Goal: Task Accomplishment & Management: Use online tool/utility

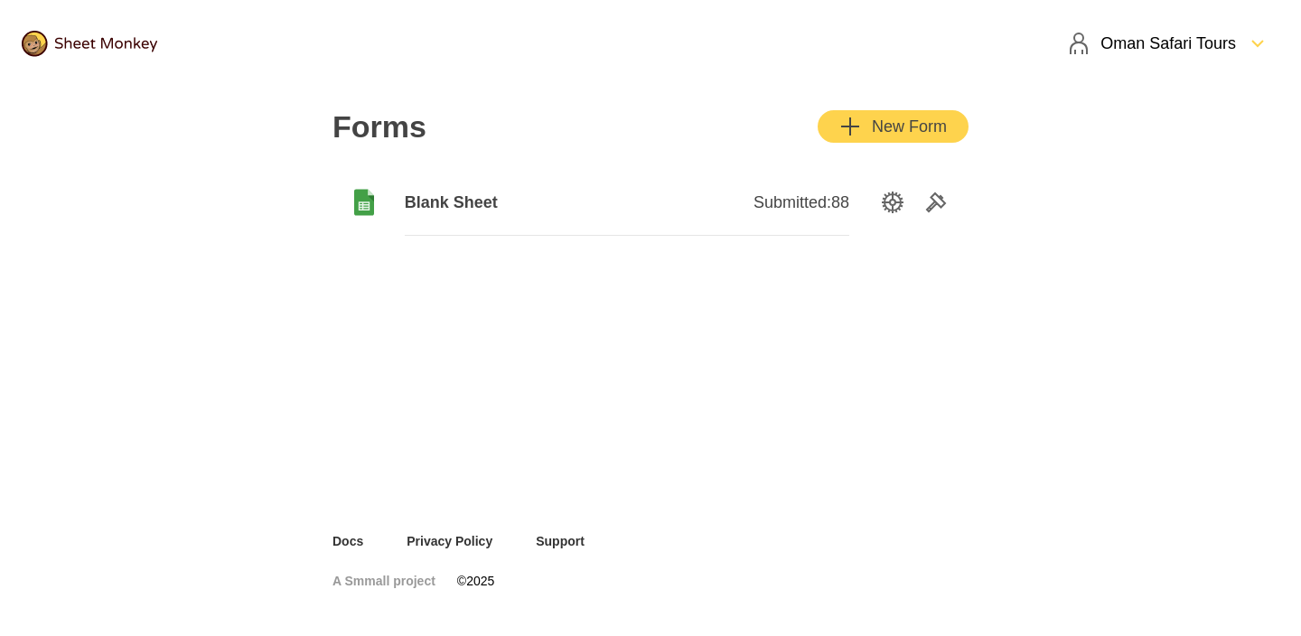
click at [508, 202] on span "Blank Sheet" at bounding box center [516, 202] width 222 height 22
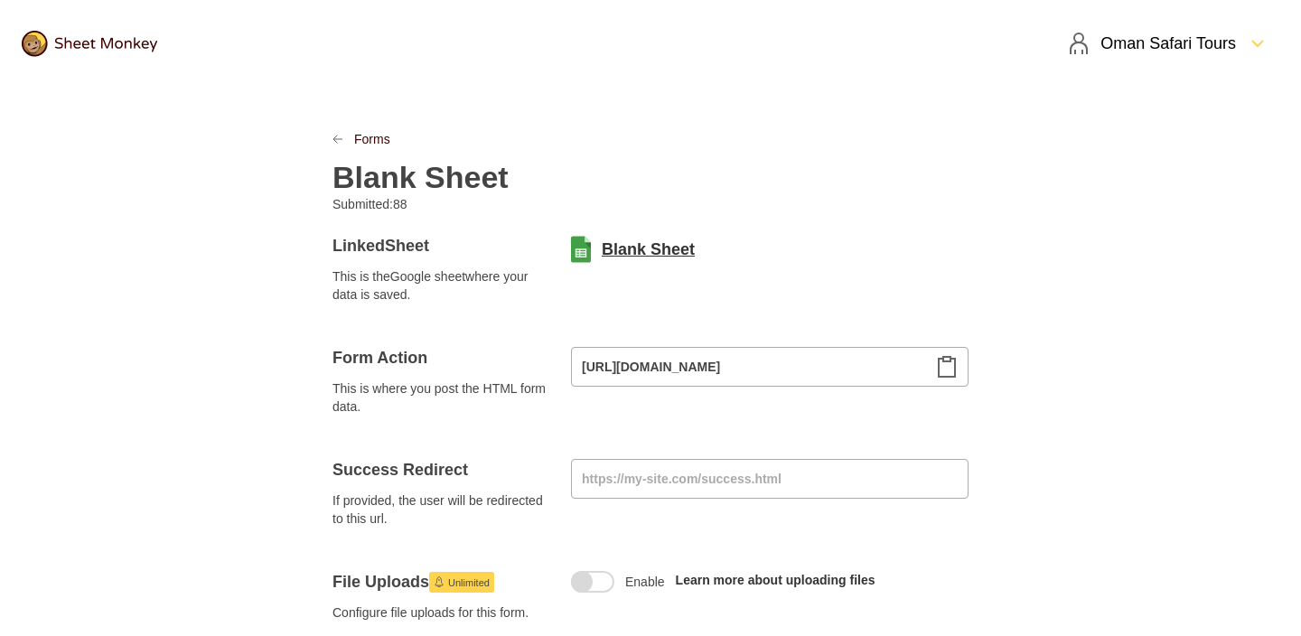
click at [634, 254] on link "Blank Sheet" at bounding box center [648, 249] width 93 height 22
click at [1209, 46] on div "Oman Safari Tours" at bounding box center [1152, 44] width 168 height 22
click at [1224, 44] on div "Oman Safari Tours" at bounding box center [1152, 44] width 168 height 22
click at [823, 135] on div "Forms" at bounding box center [650, 139] width 636 height 18
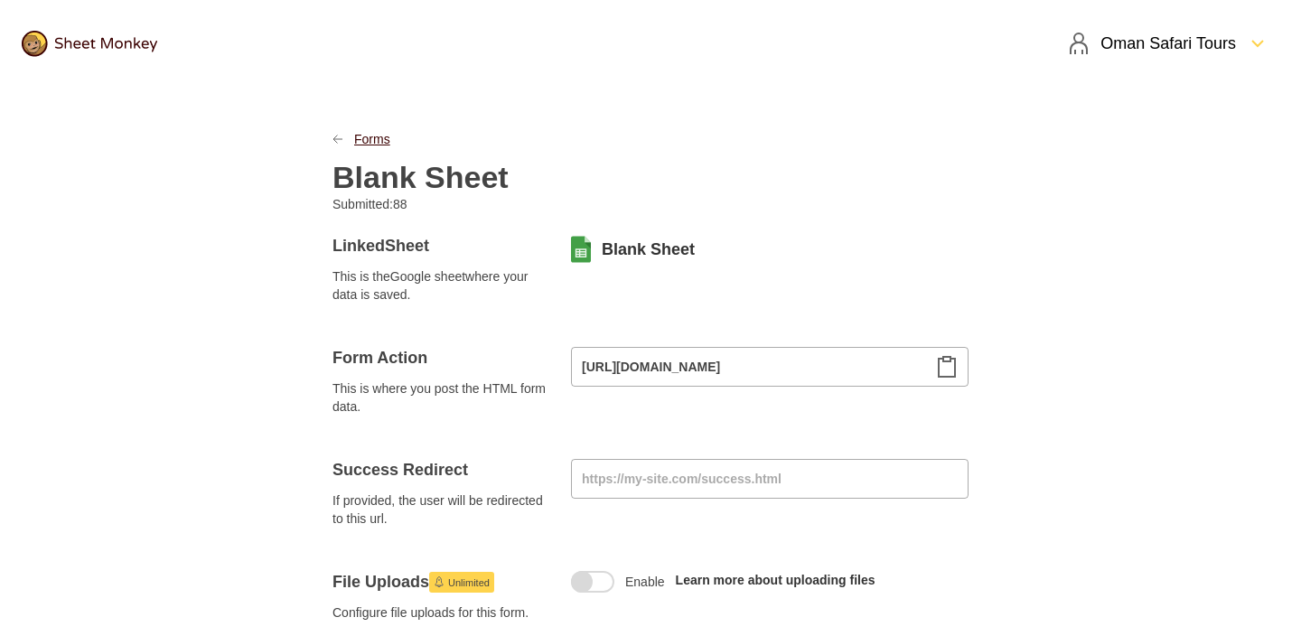
click at [367, 136] on link "Forms" at bounding box center [372, 139] width 36 height 18
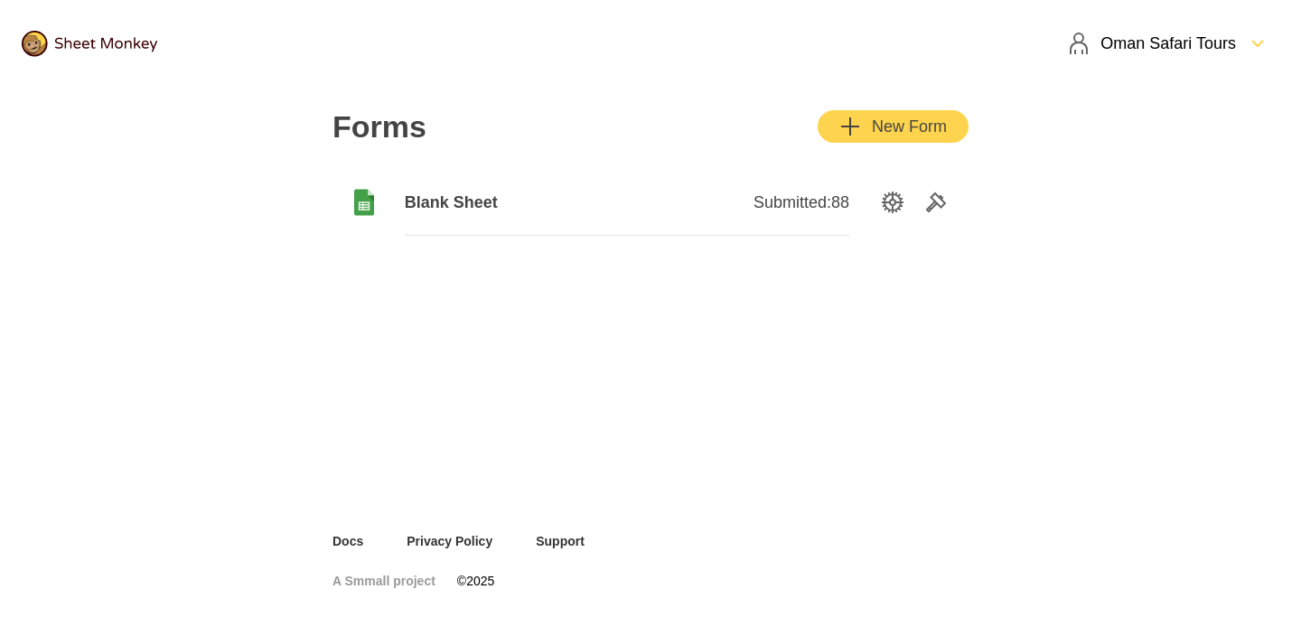
click at [703, 53] on header "Oman Safari Tours" at bounding box center [650, 43] width 1301 height 87
click at [613, 156] on div "Forms New Form Blank Sheet Submitted: 88" at bounding box center [650, 173] width 679 height 173
